Goal: Task Accomplishment & Management: Use online tool/utility

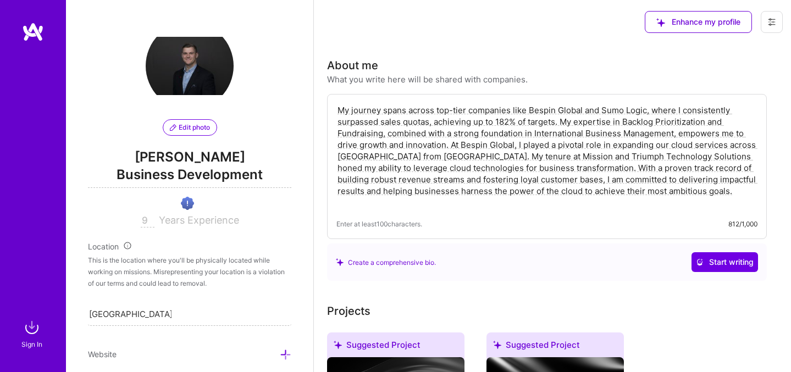
click at [189, 174] on span "Business Development" at bounding box center [189, 176] width 203 height 23
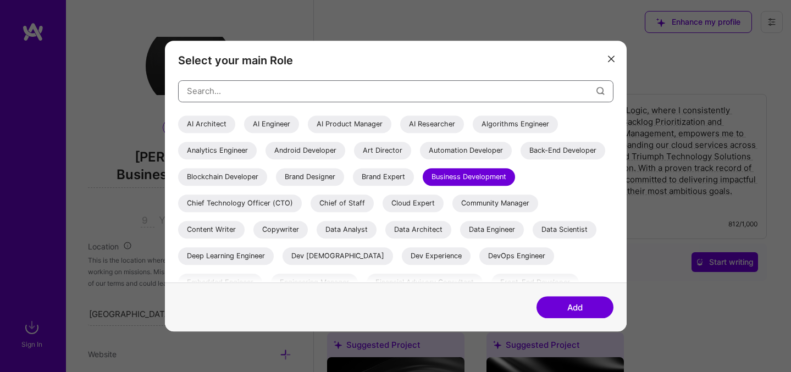
click at [307, 97] on input "modal" at bounding box center [391, 91] width 409 height 28
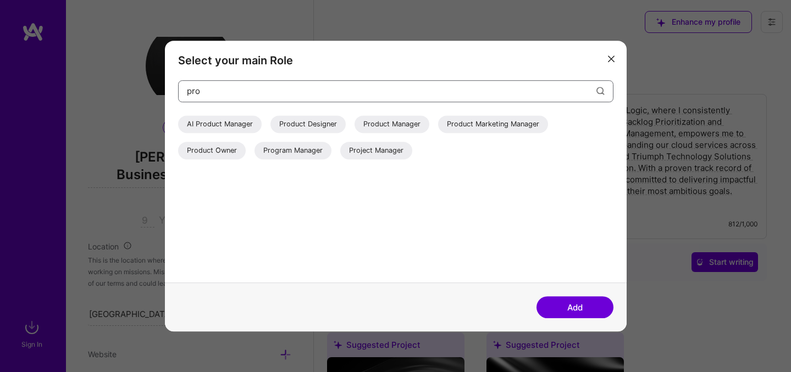
type input "pro"
click at [365, 154] on div "Project Manager" at bounding box center [376, 151] width 72 height 18
click at [575, 303] on button "Add" at bounding box center [574, 307] width 77 height 22
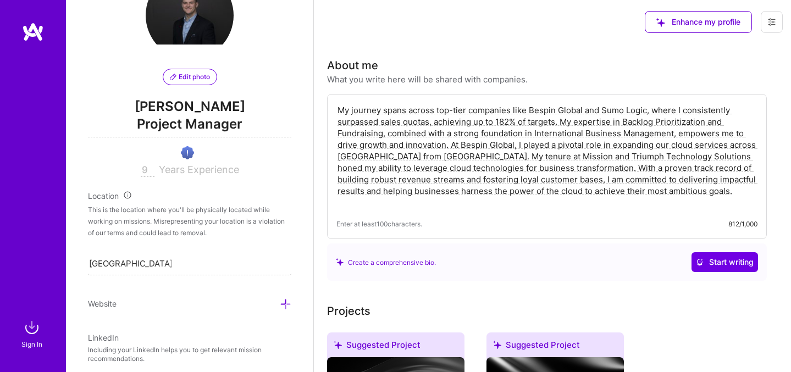
scroll to position [53, 0]
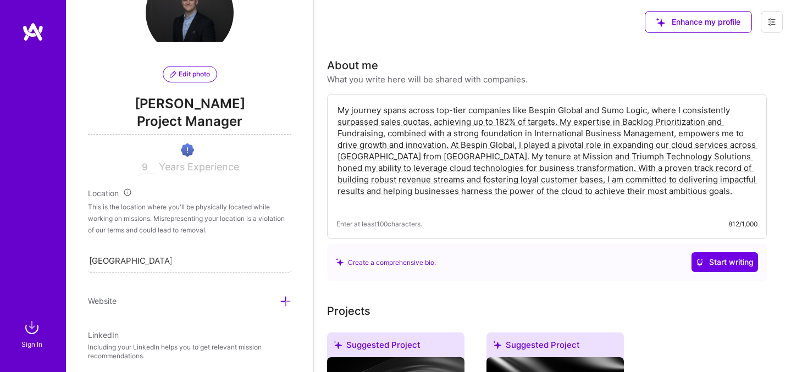
click at [213, 118] on span "Project Manager" at bounding box center [189, 123] width 203 height 23
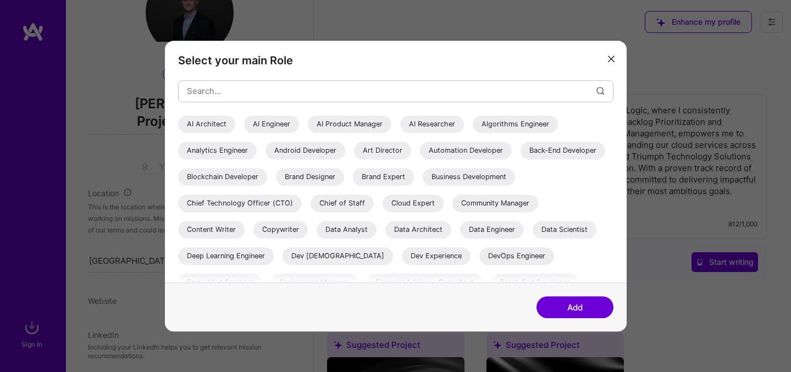
click at [423, 186] on div "Business Development" at bounding box center [469, 177] width 92 height 18
click at [571, 306] on button "Add" at bounding box center [574, 307] width 77 height 22
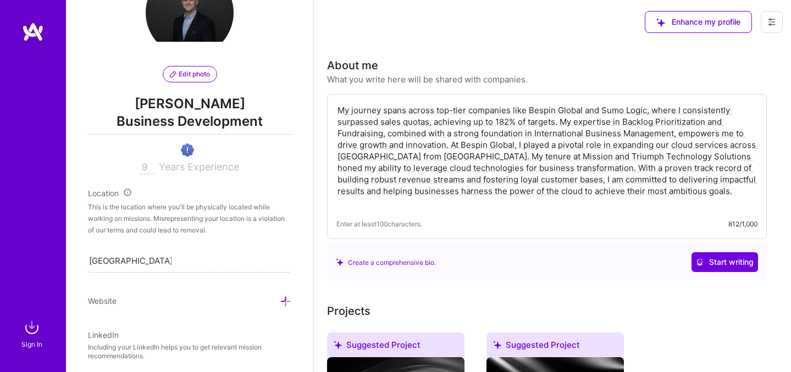
click at [225, 124] on span "Business Development" at bounding box center [189, 123] width 203 height 23
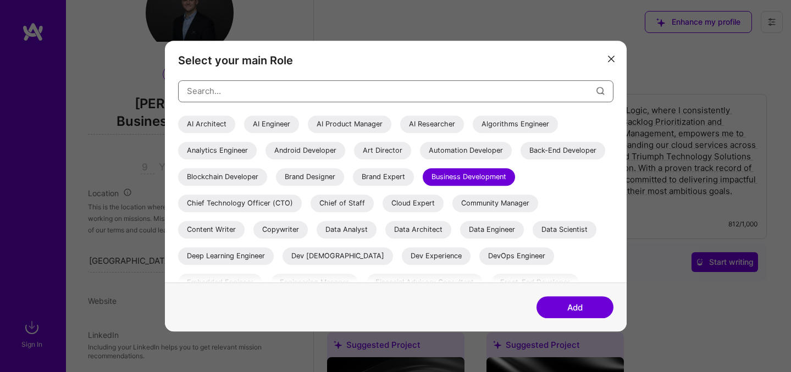
click at [262, 96] on input "modal" at bounding box center [391, 91] width 409 height 28
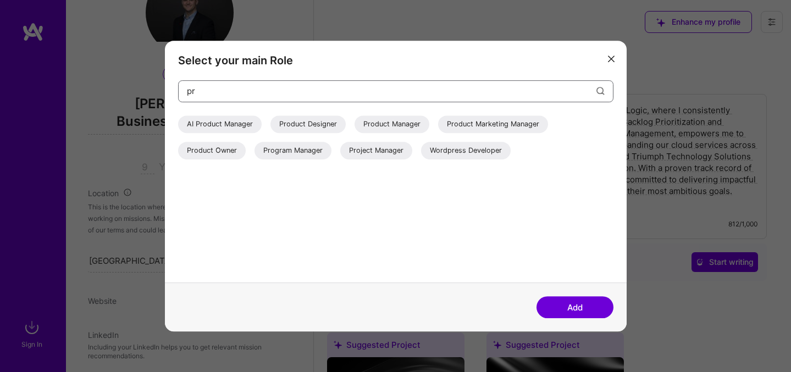
type input "pr"
click at [361, 142] on div "Project Manager" at bounding box center [376, 151] width 72 height 18
click at [574, 307] on button "Add" at bounding box center [574, 307] width 77 height 22
